Goal: Contribute content

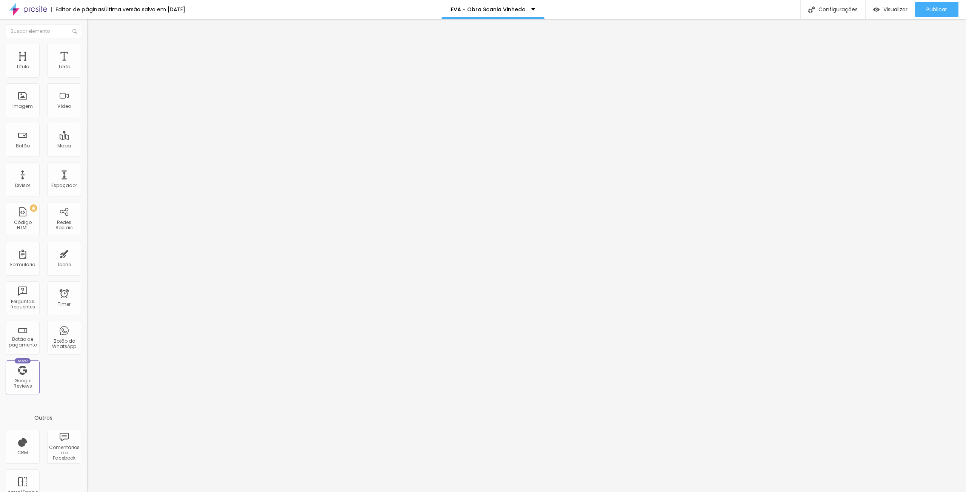
click at [87, 71] on input "[URL][DOMAIN_NAME]" at bounding box center [132, 67] width 91 height 8
paste input "Pt69y0lQw-A"
type input "[URL][DOMAIN_NAME]"
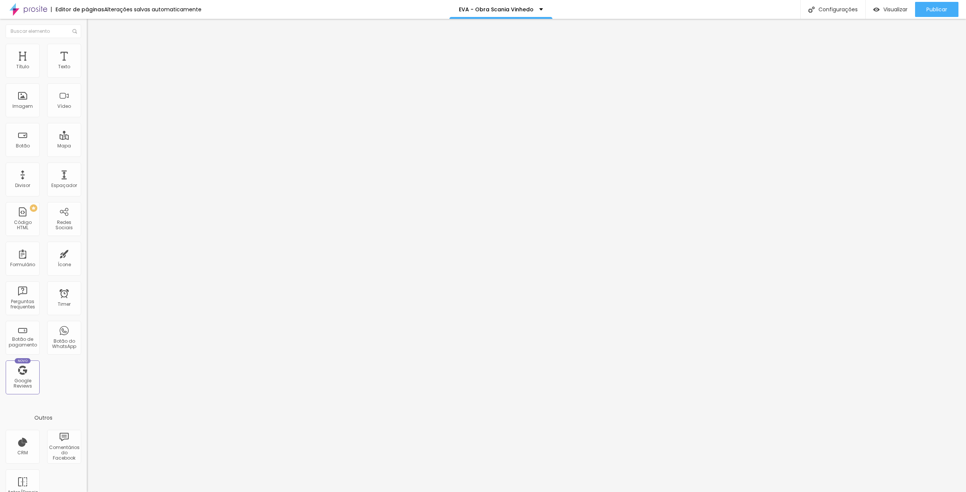
scroll to position [0, 0]
click at [87, 71] on input "[URL][DOMAIN_NAME]" at bounding box center [132, 67] width 91 height 8
paste input "cBPMIFkOnx"
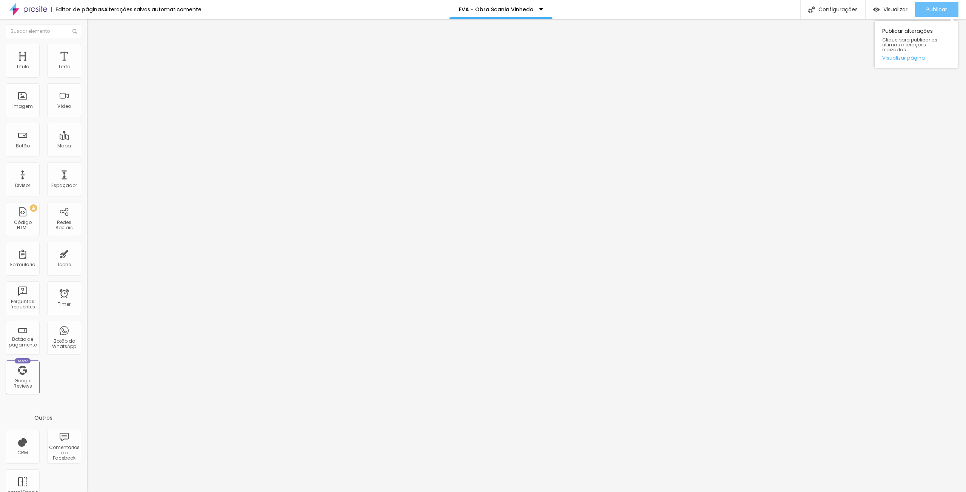
type input "[URL][DOMAIN_NAME]"
click at [937, 7] on span "Publicar" at bounding box center [936, 9] width 21 height 6
click at [898, 8] on span "Visualizar" at bounding box center [895, 9] width 24 height 6
